Goal: Information Seeking & Learning: Learn about a topic

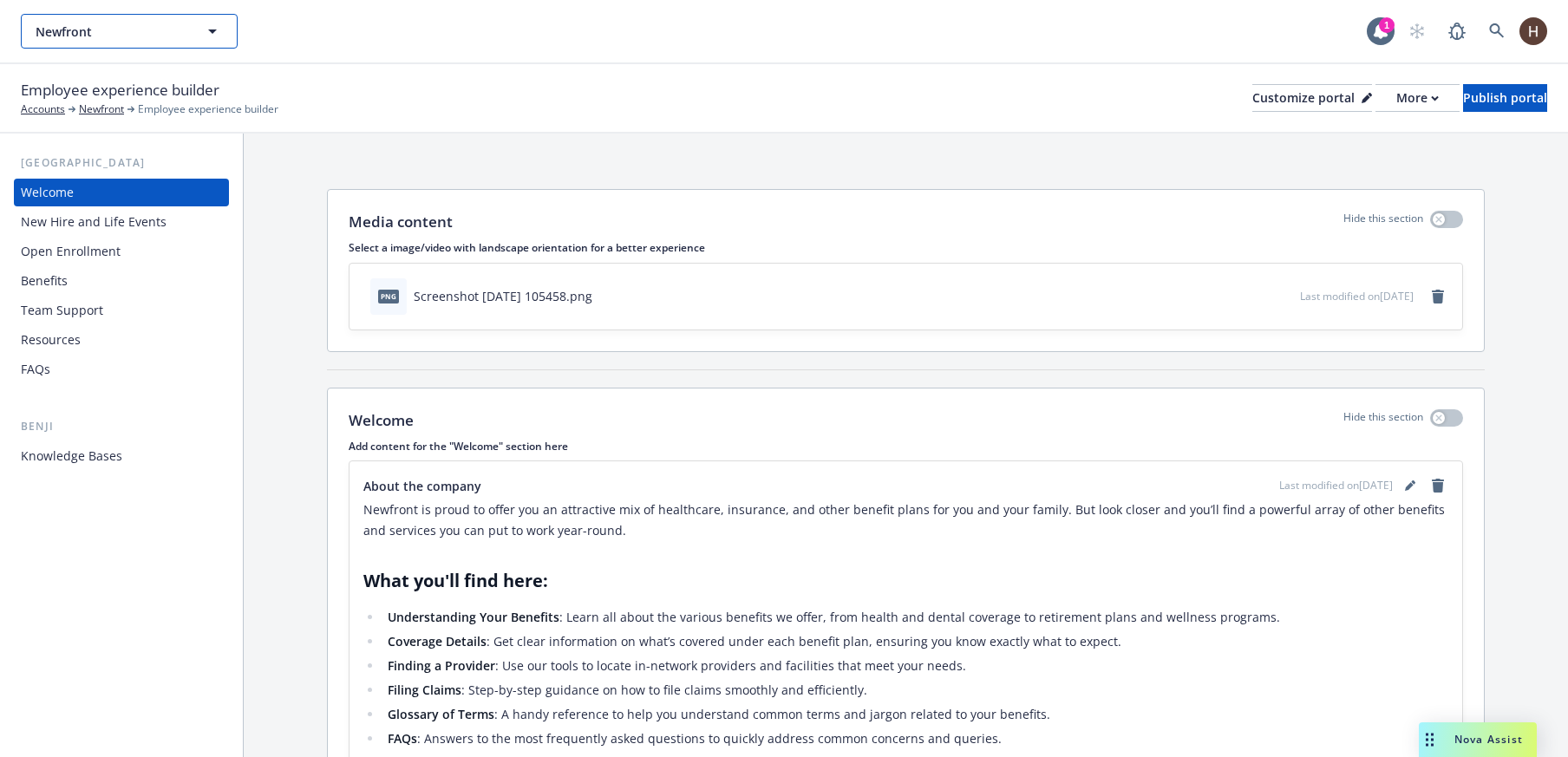
click at [120, 38] on span "Newfront" at bounding box center [110, 32] width 150 height 18
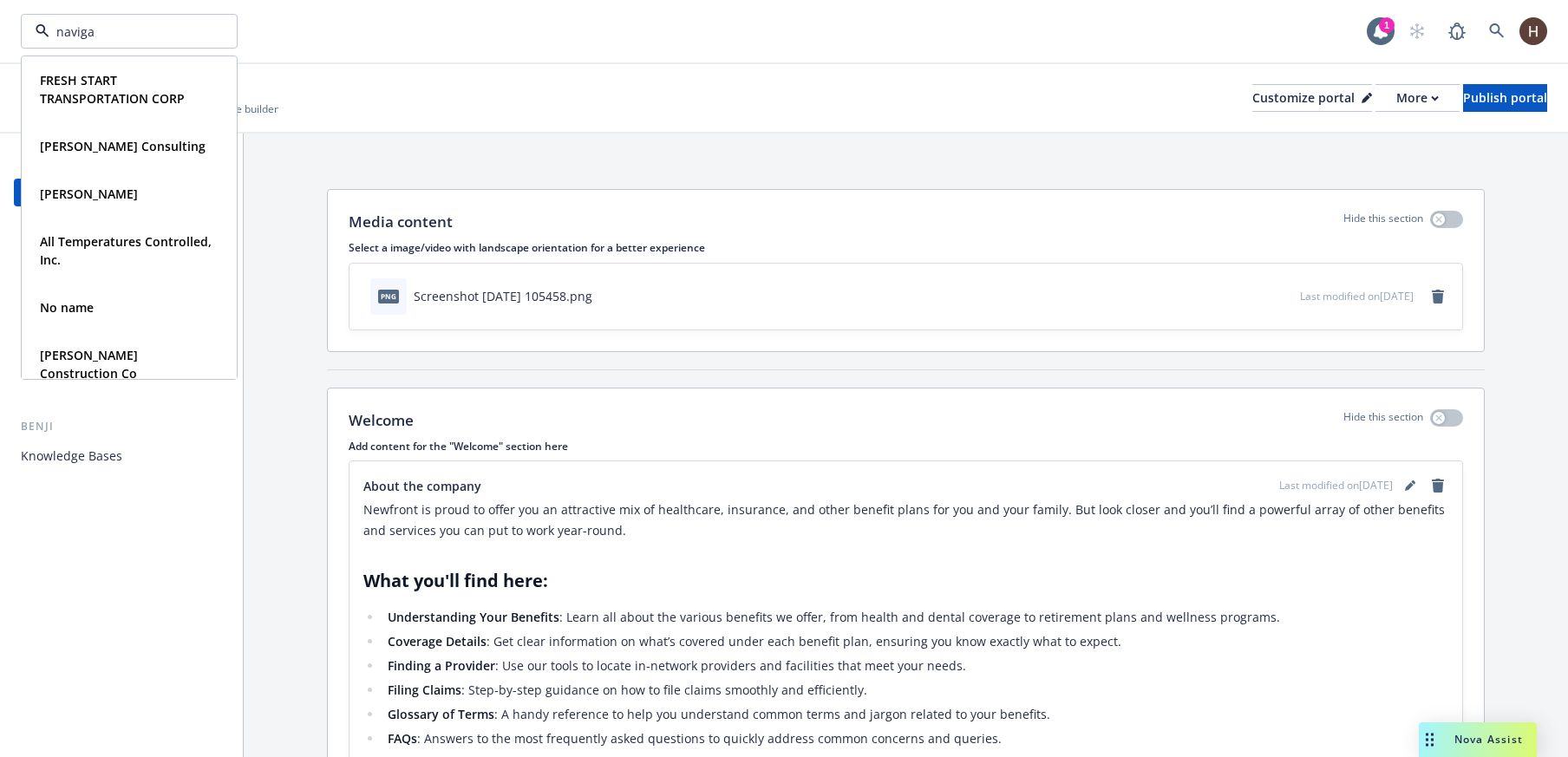
type input "navigat"
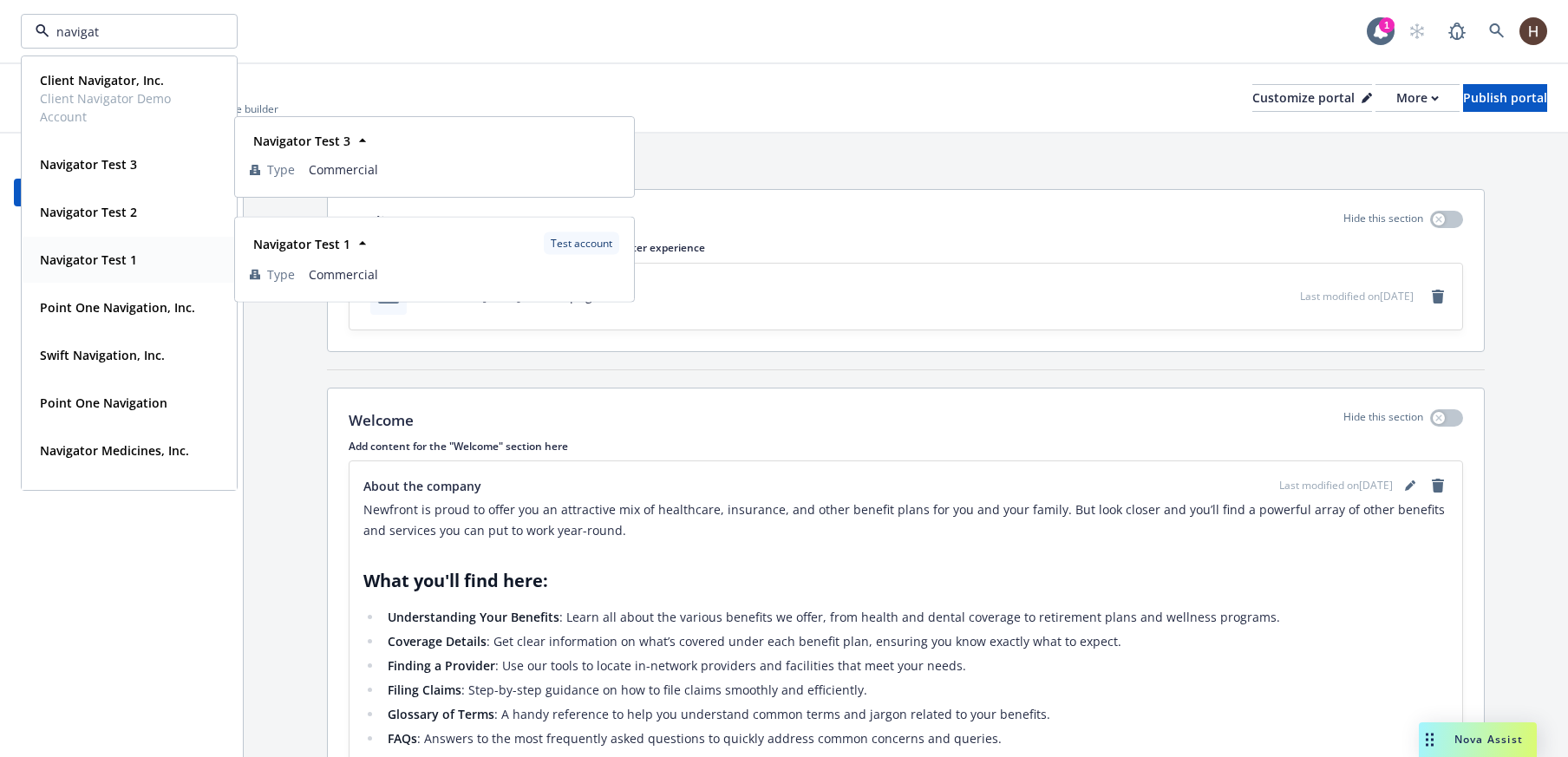
click at [142, 265] on div "Navigator Test 1" at bounding box center [130, 259] width 193 height 25
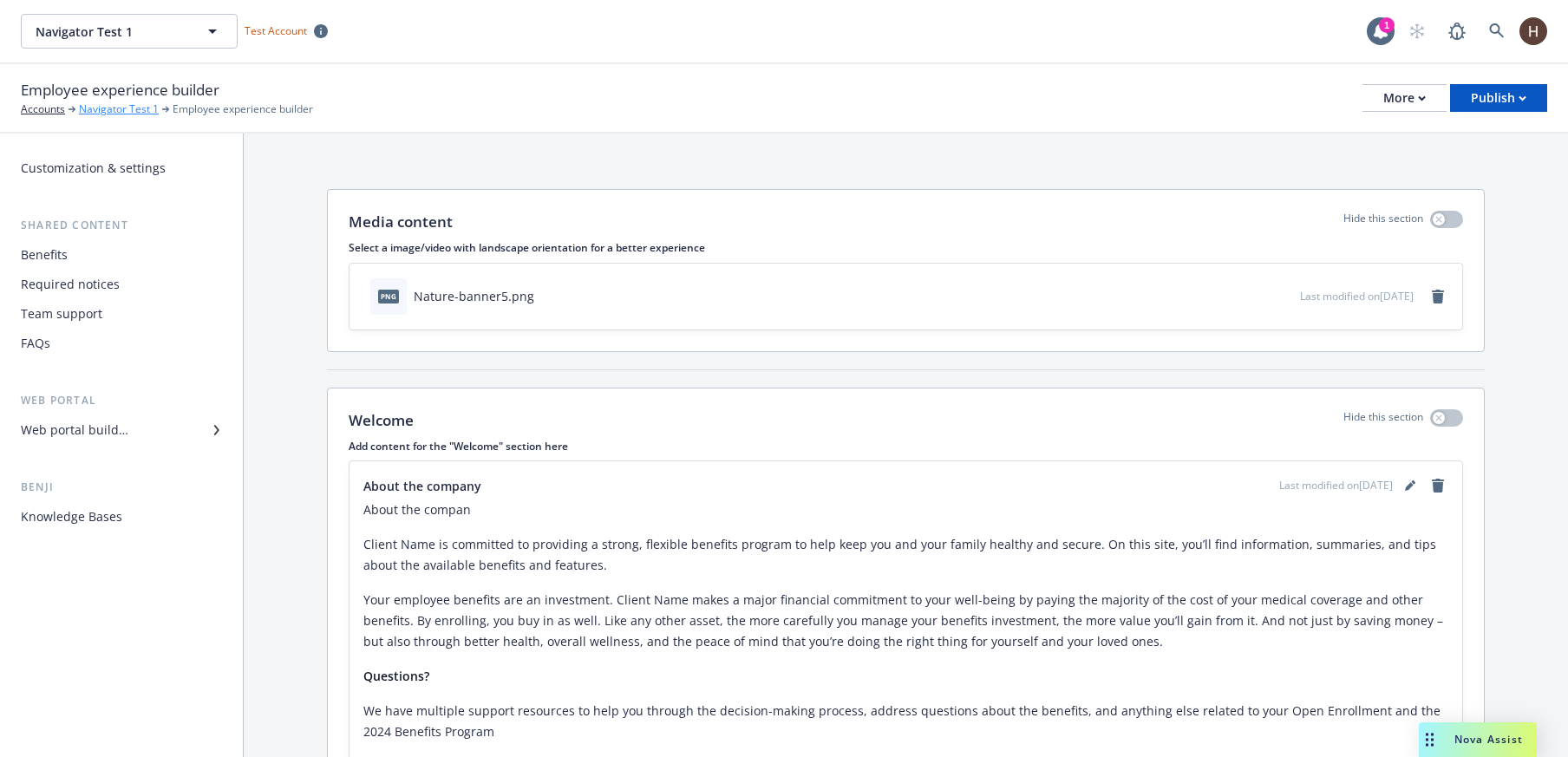
click at [109, 114] on link "Navigator Test 1" at bounding box center [119, 108] width 80 height 16
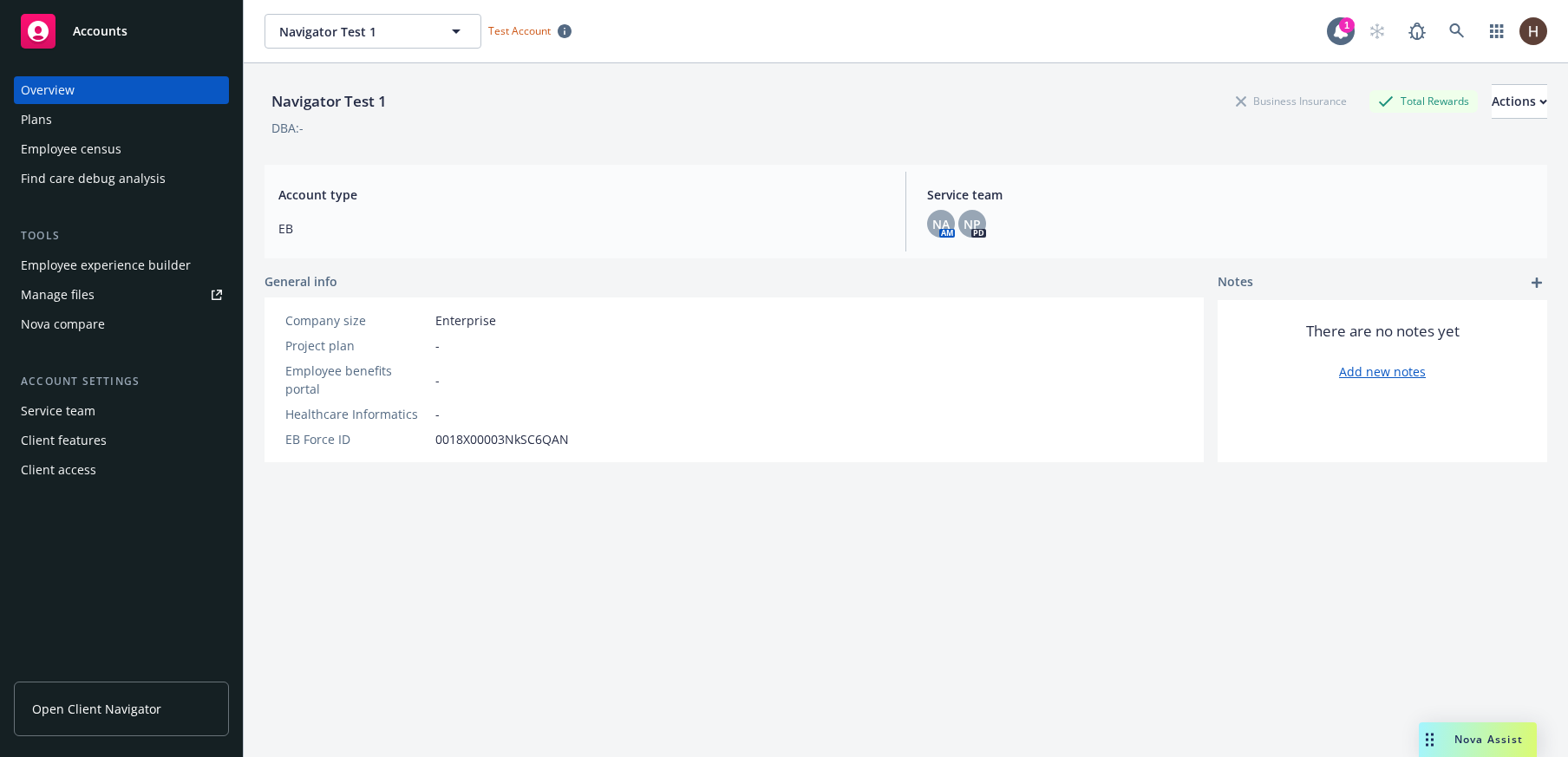
click at [98, 117] on div "Plans" at bounding box center [121, 119] width 201 height 28
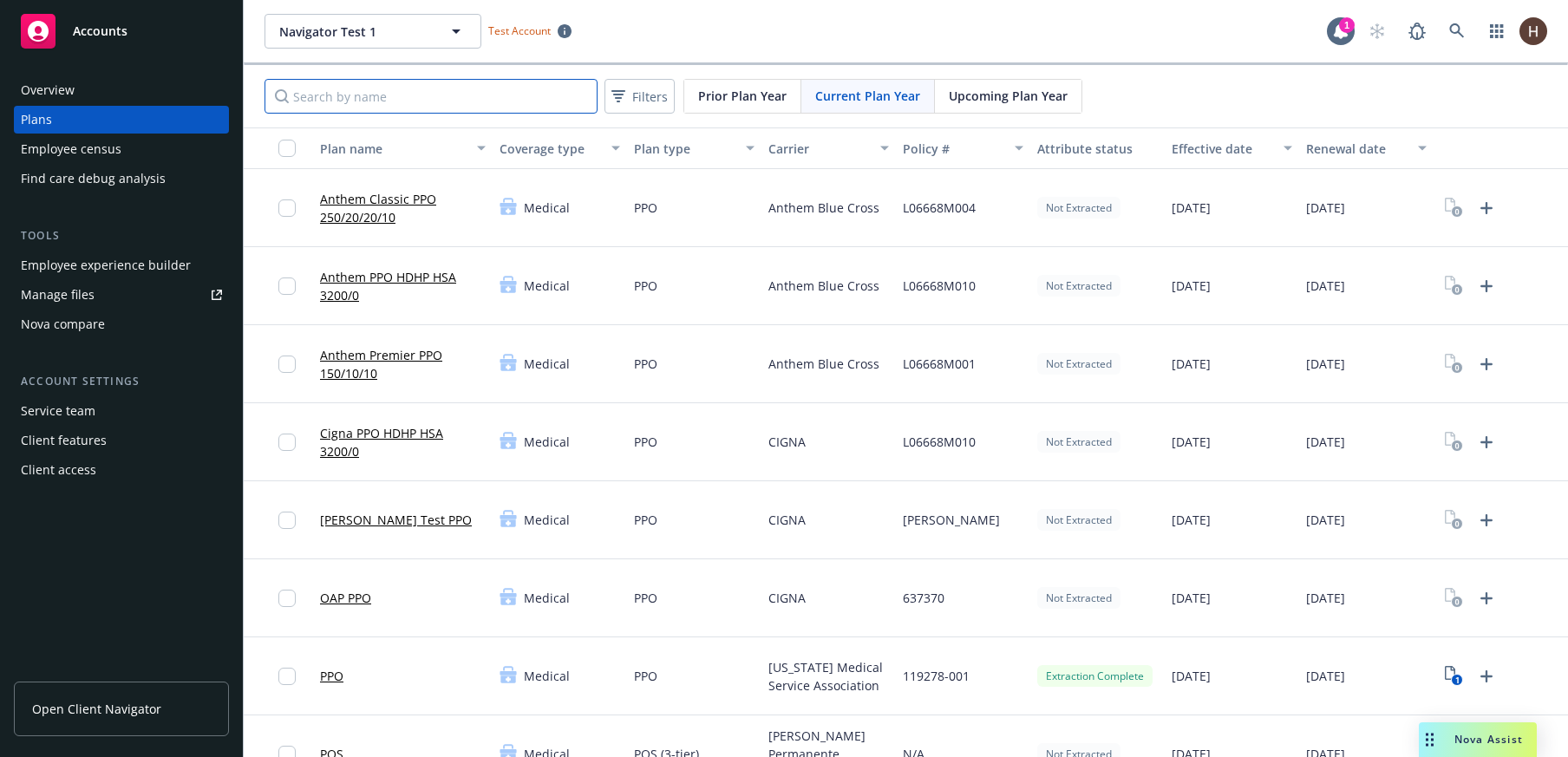
click at [419, 91] on input "Search by name" at bounding box center [431, 96] width 333 height 35
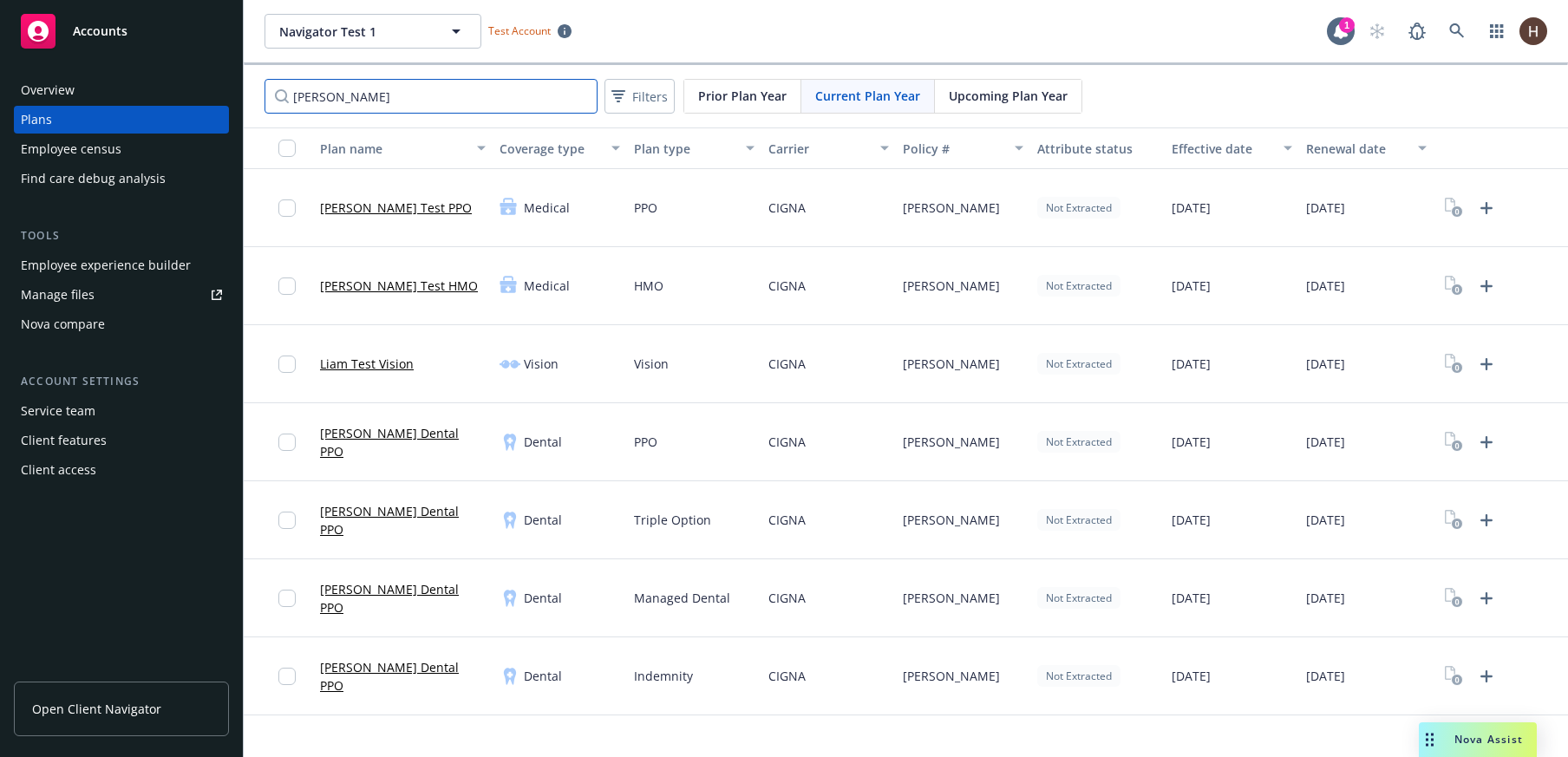
type input "[PERSON_NAME]"
click at [373, 202] on link "[PERSON_NAME] Test PPO" at bounding box center [395, 208] width 152 height 18
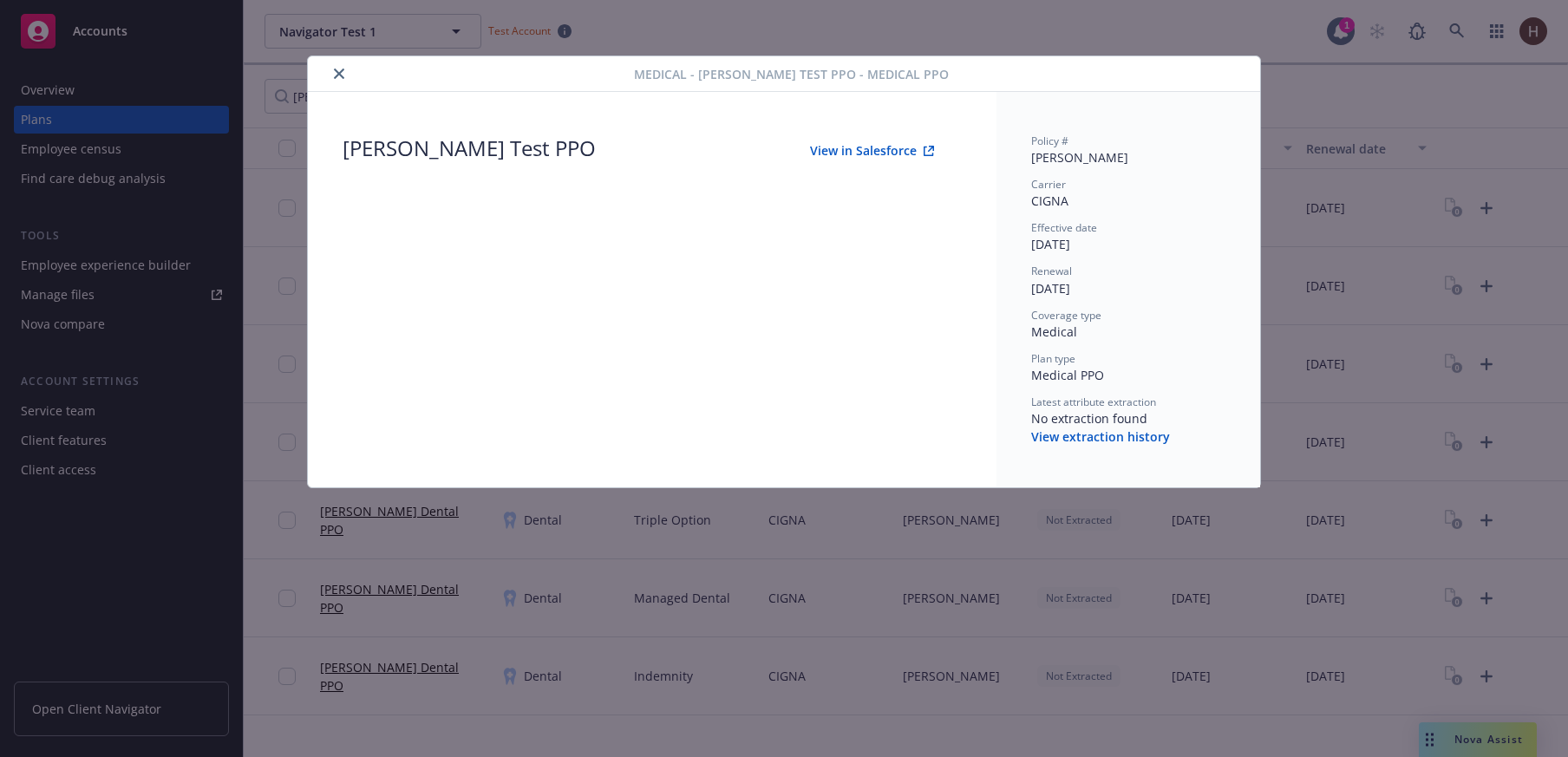
click at [1096, 438] on button "View extraction history" at bounding box center [1100, 436] width 139 height 17
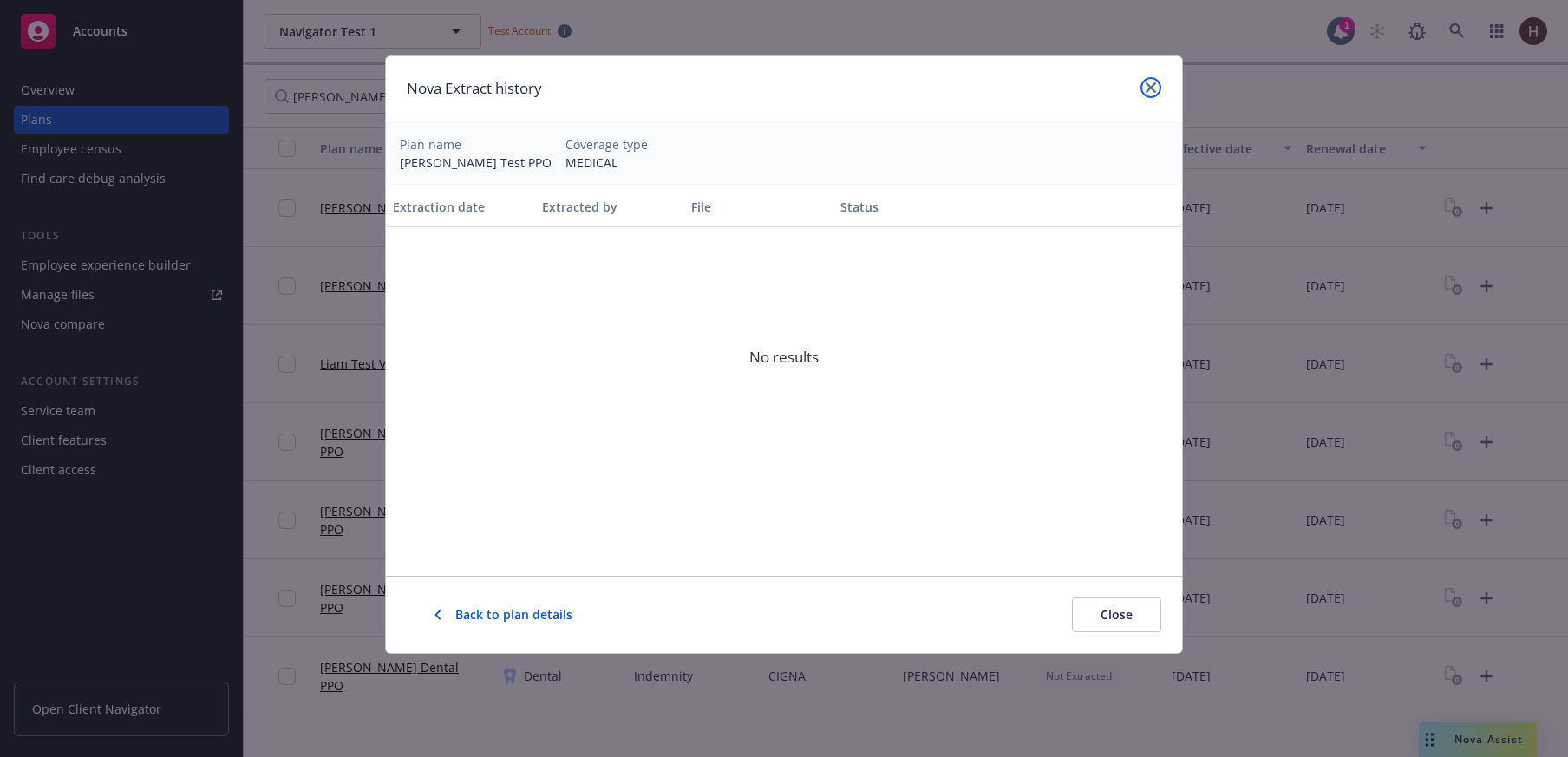
click at [1152, 92] on icon "close" at bounding box center [1151, 87] width 10 height 10
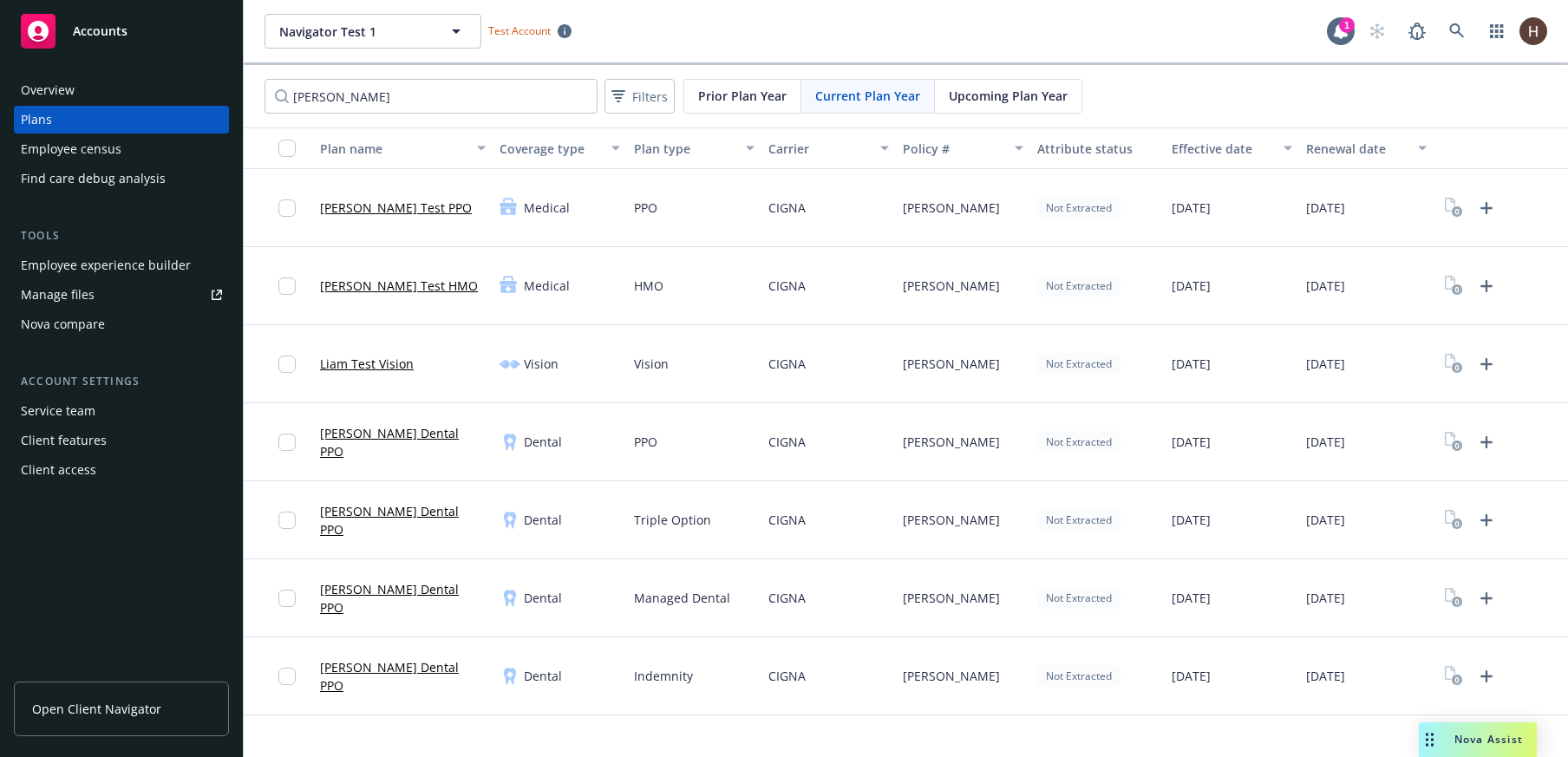
click at [347, 284] on link "[PERSON_NAME] Test HMO" at bounding box center [399, 286] width 158 height 18
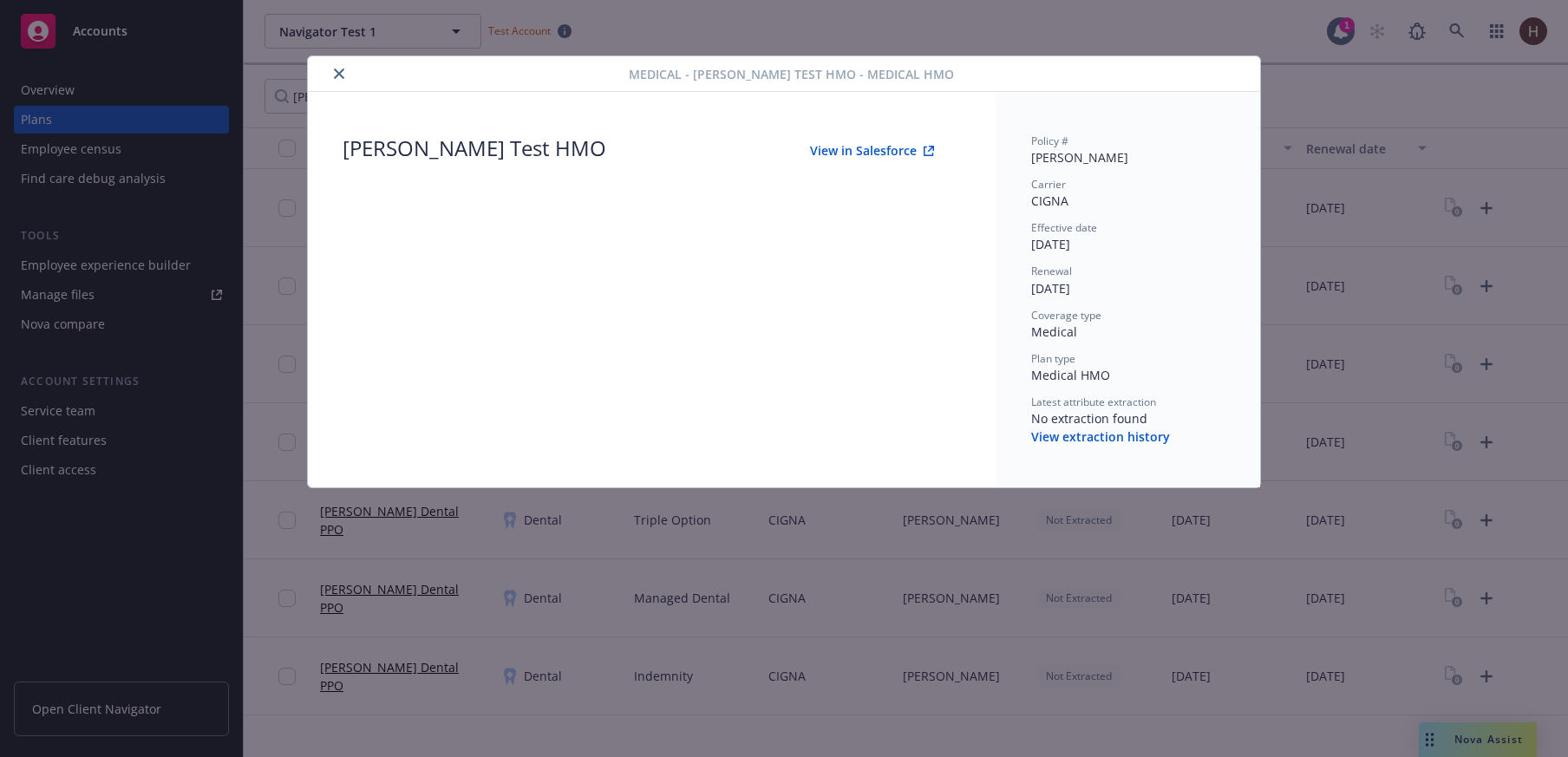
click at [342, 76] on icon "close" at bounding box center [338, 73] width 10 height 10
